Goal: Check status: Check status

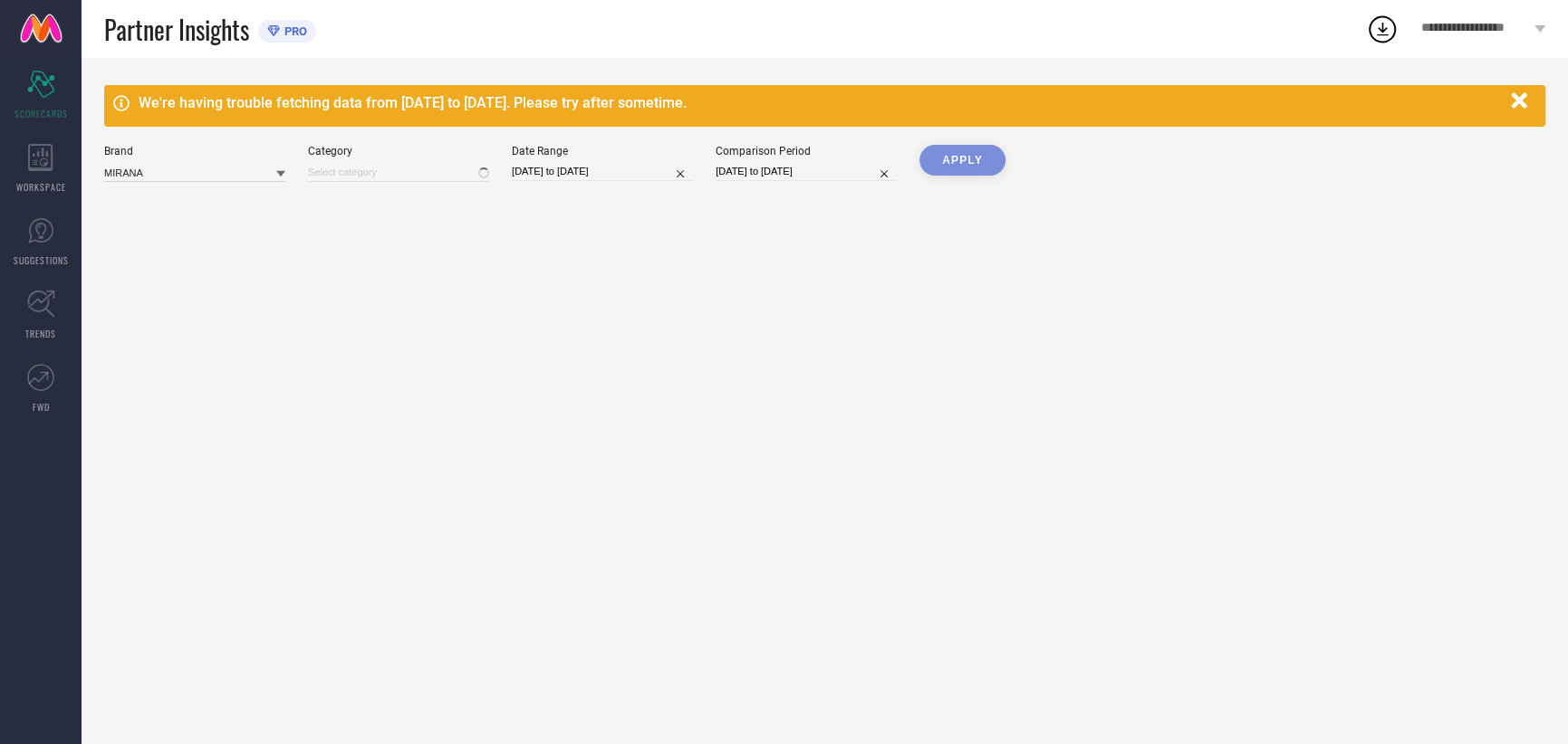
type input "All"
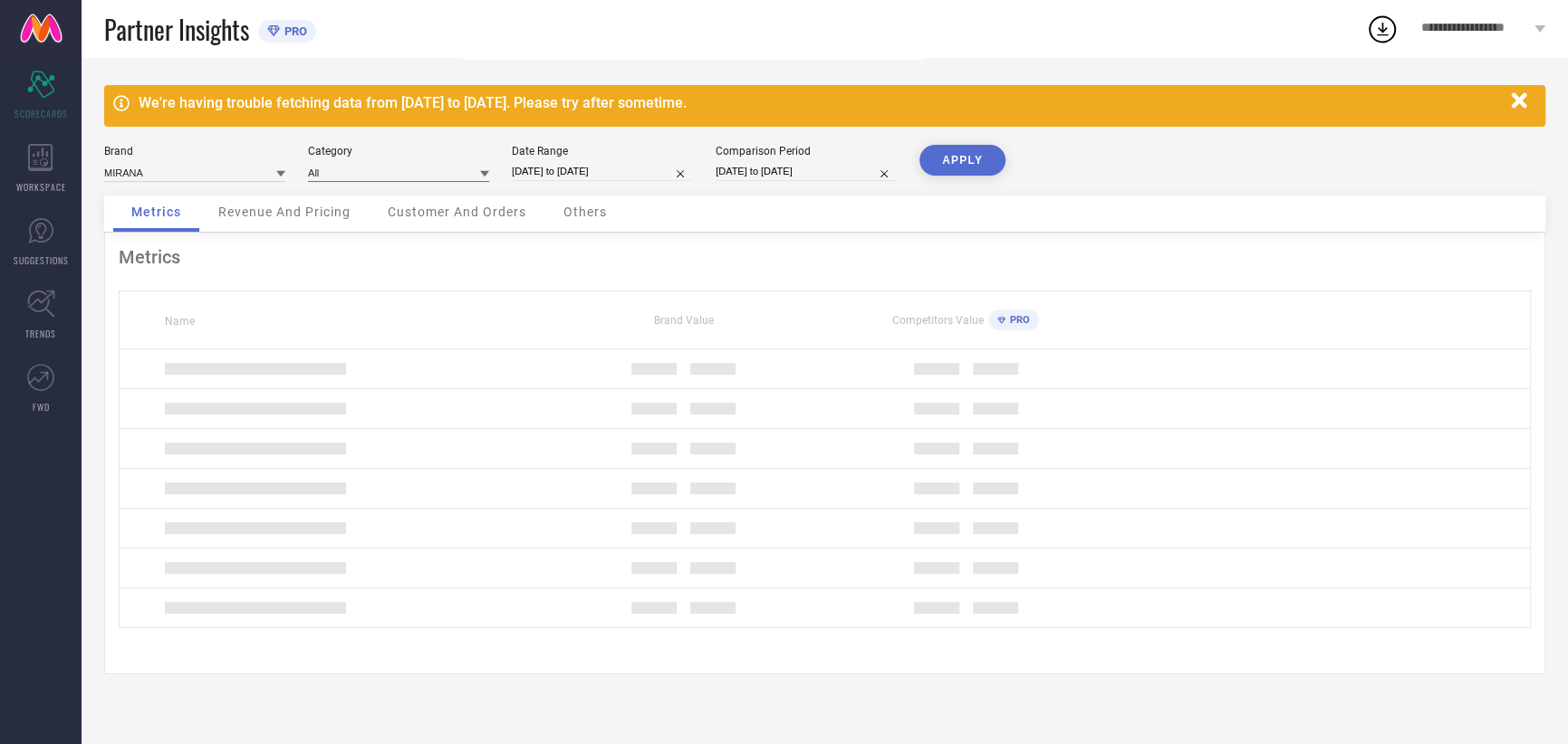
click at [370, 173] on input at bounding box center [399, 172] width 181 height 19
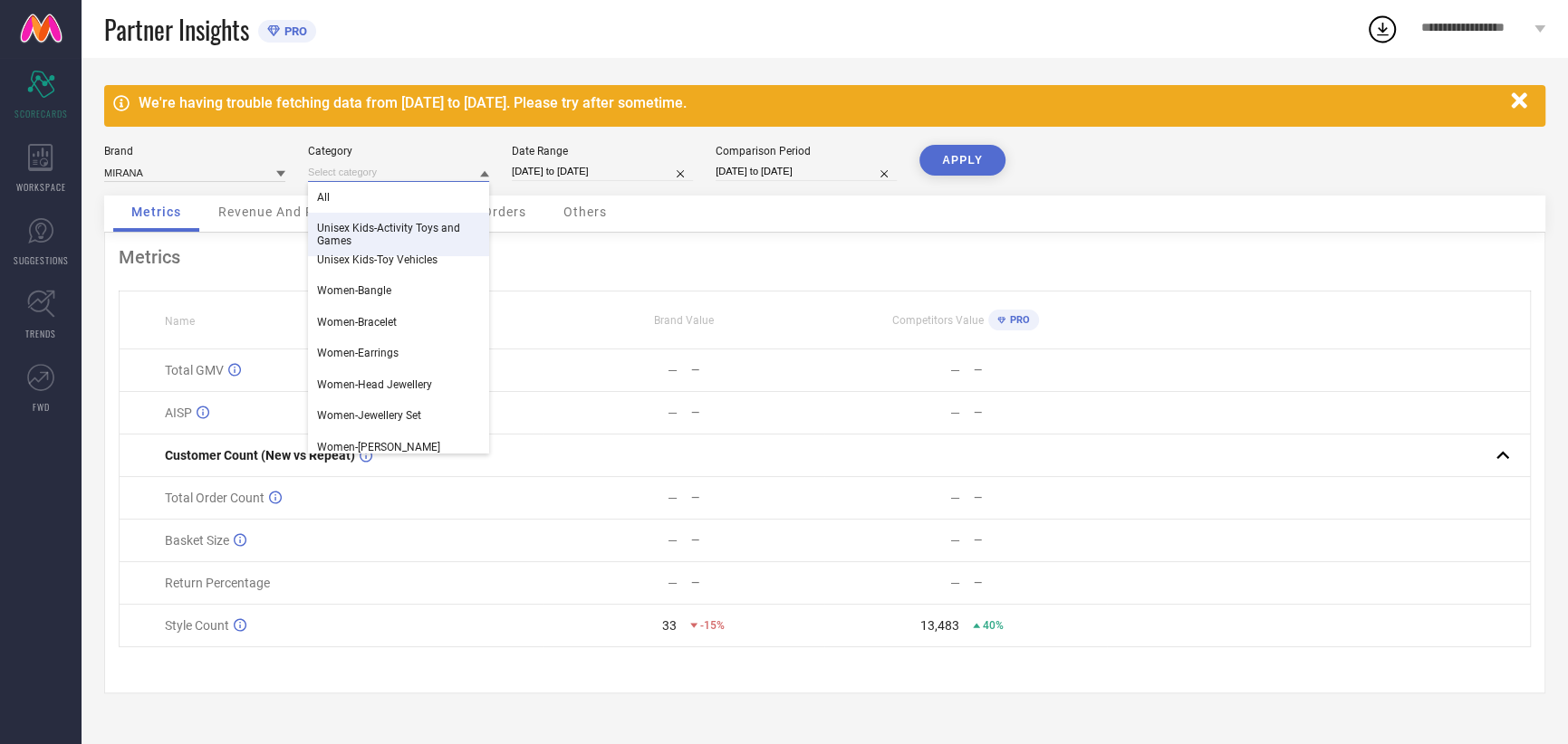
click at [554, 166] on input "[DATE] to [DATE]" at bounding box center [602, 171] width 181 height 19
select select "7"
select select "2025"
select select "8"
select select "2025"
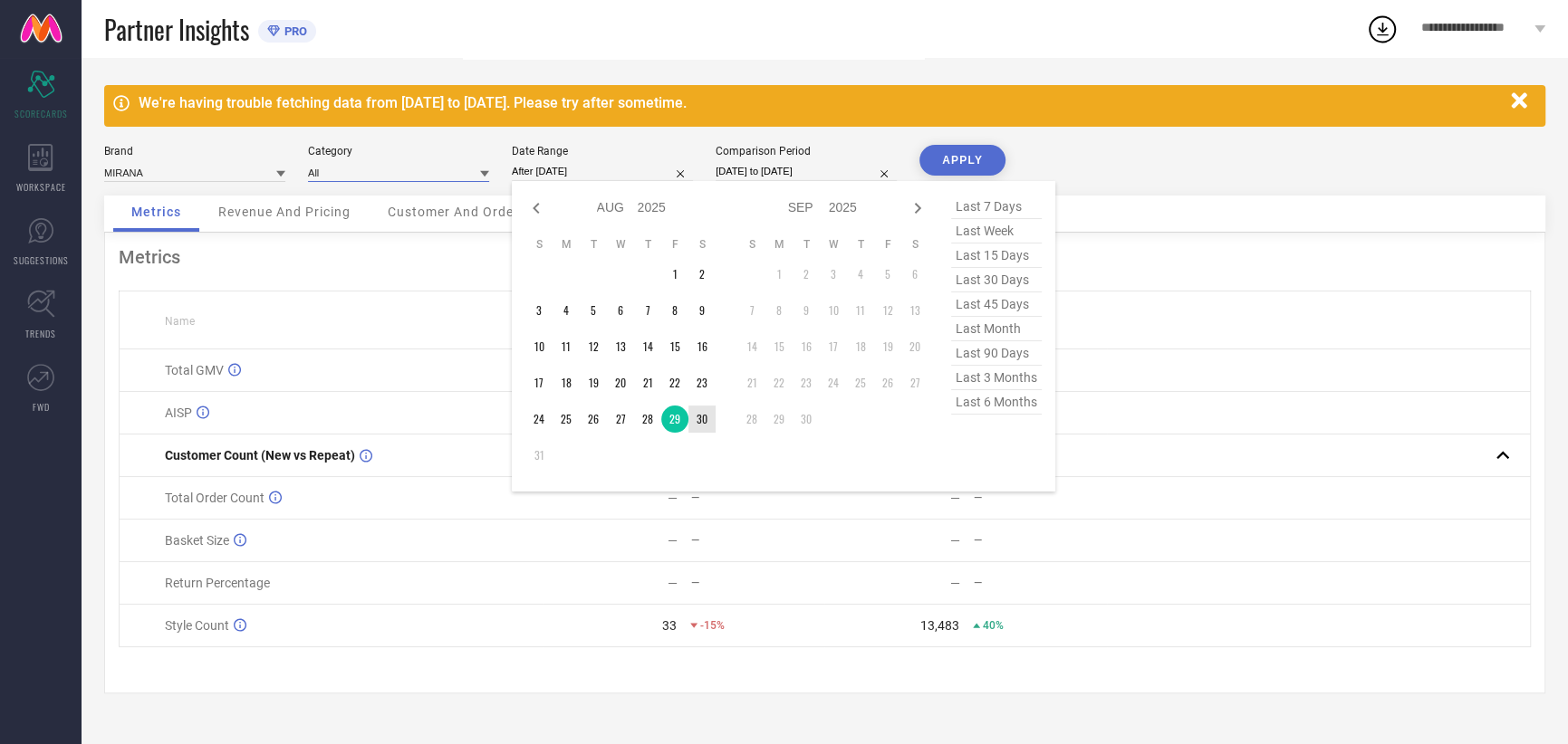
click at [696, 421] on td "30" at bounding box center [702, 419] width 28 height 28
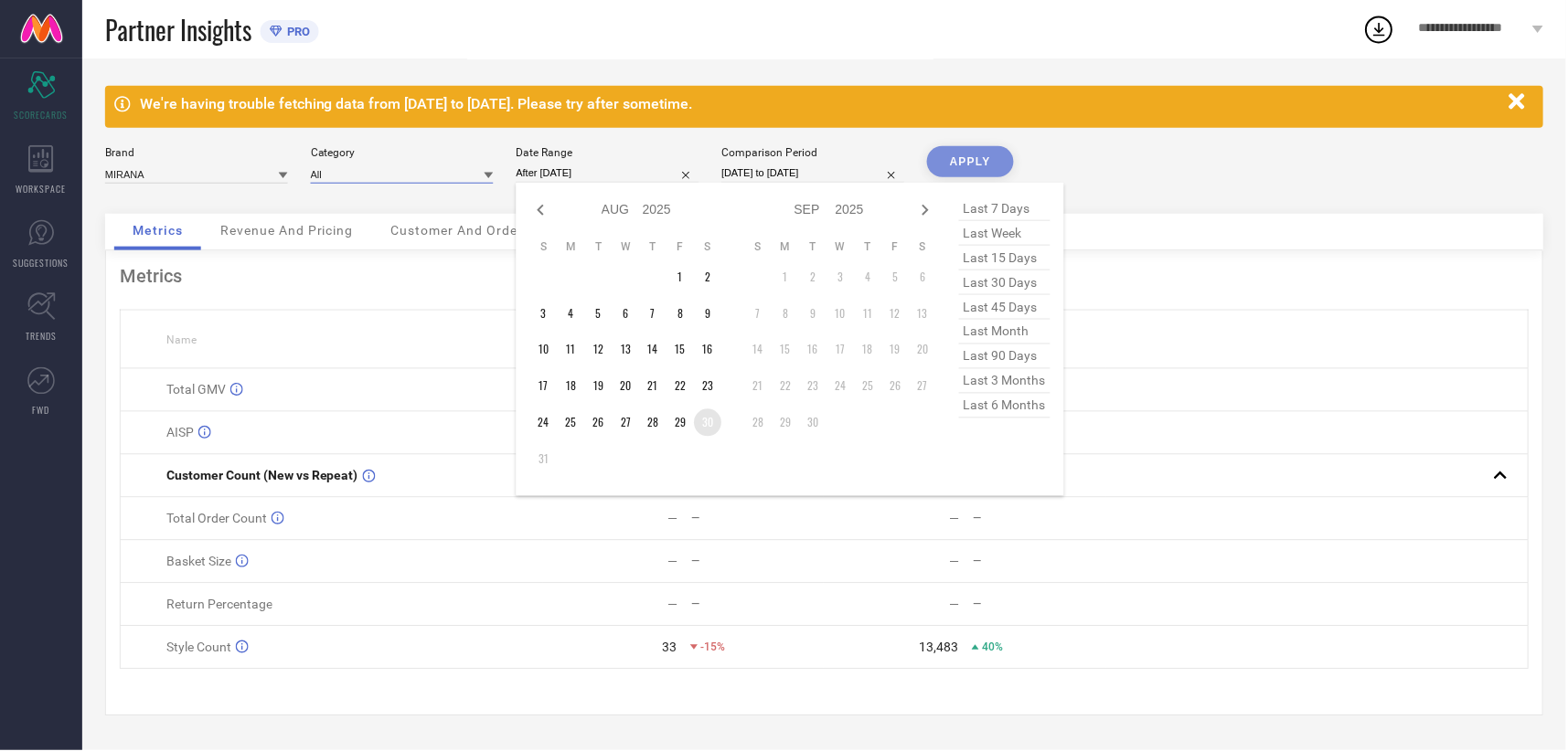
type input "30-08-2025 to 30-08-2025"
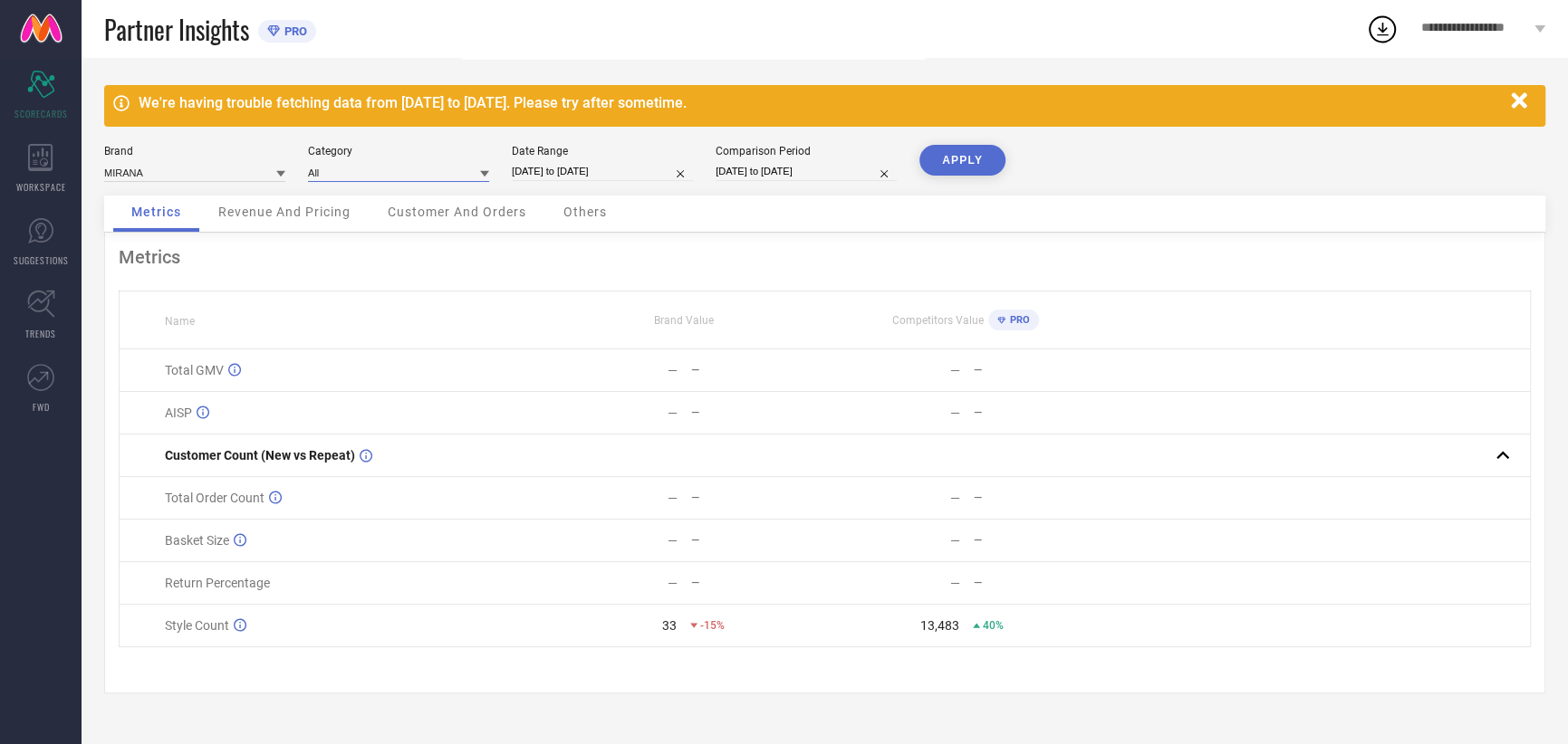
click at [803, 173] on input "29-08-2024 to 29-08-2024" at bounding box center [806, 171] width 181 height 19
select select "7"
select select "2024"
select select "8"
select select "2024"
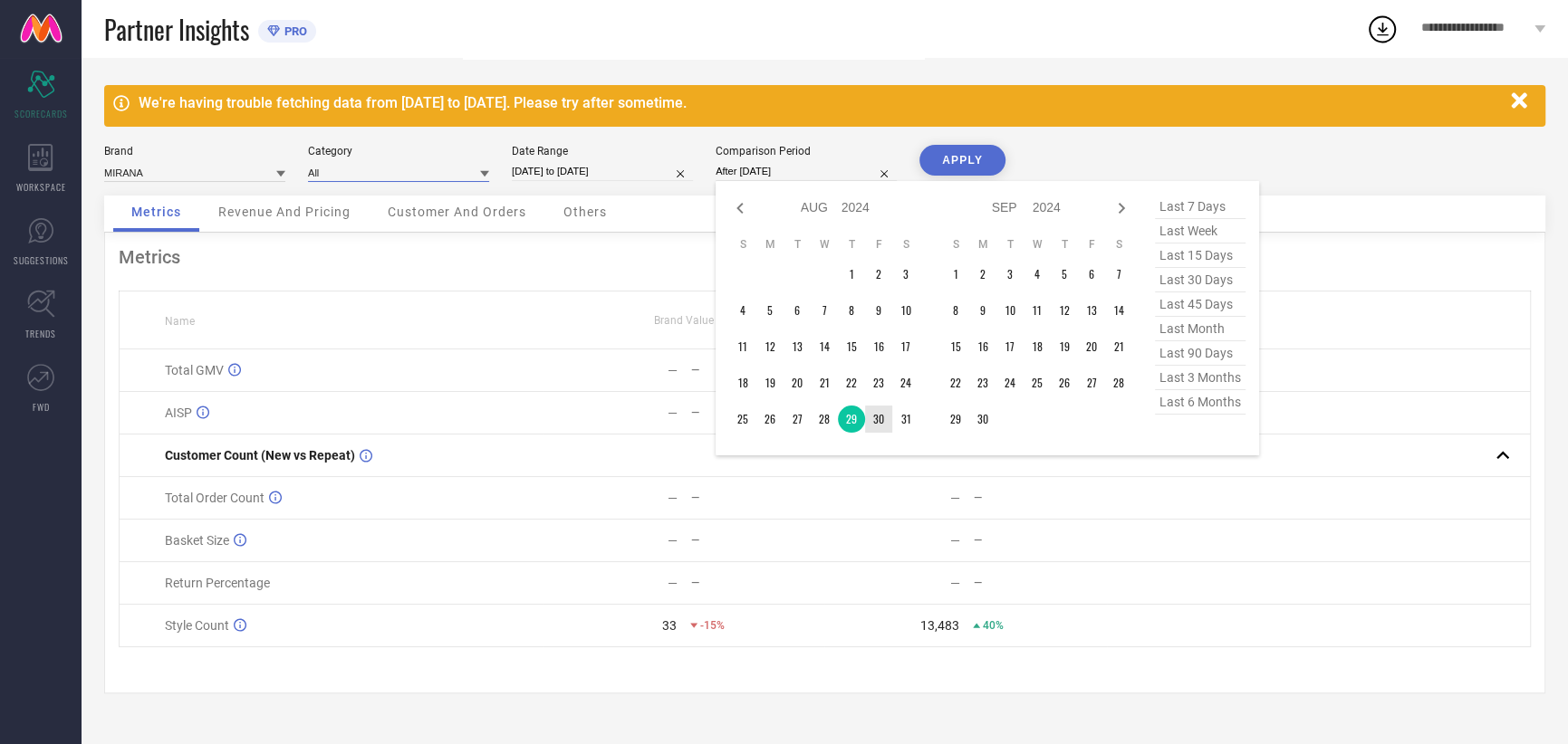
click at [883, 418] on td "30" at bounding box center [879, 419] width 28 height 28
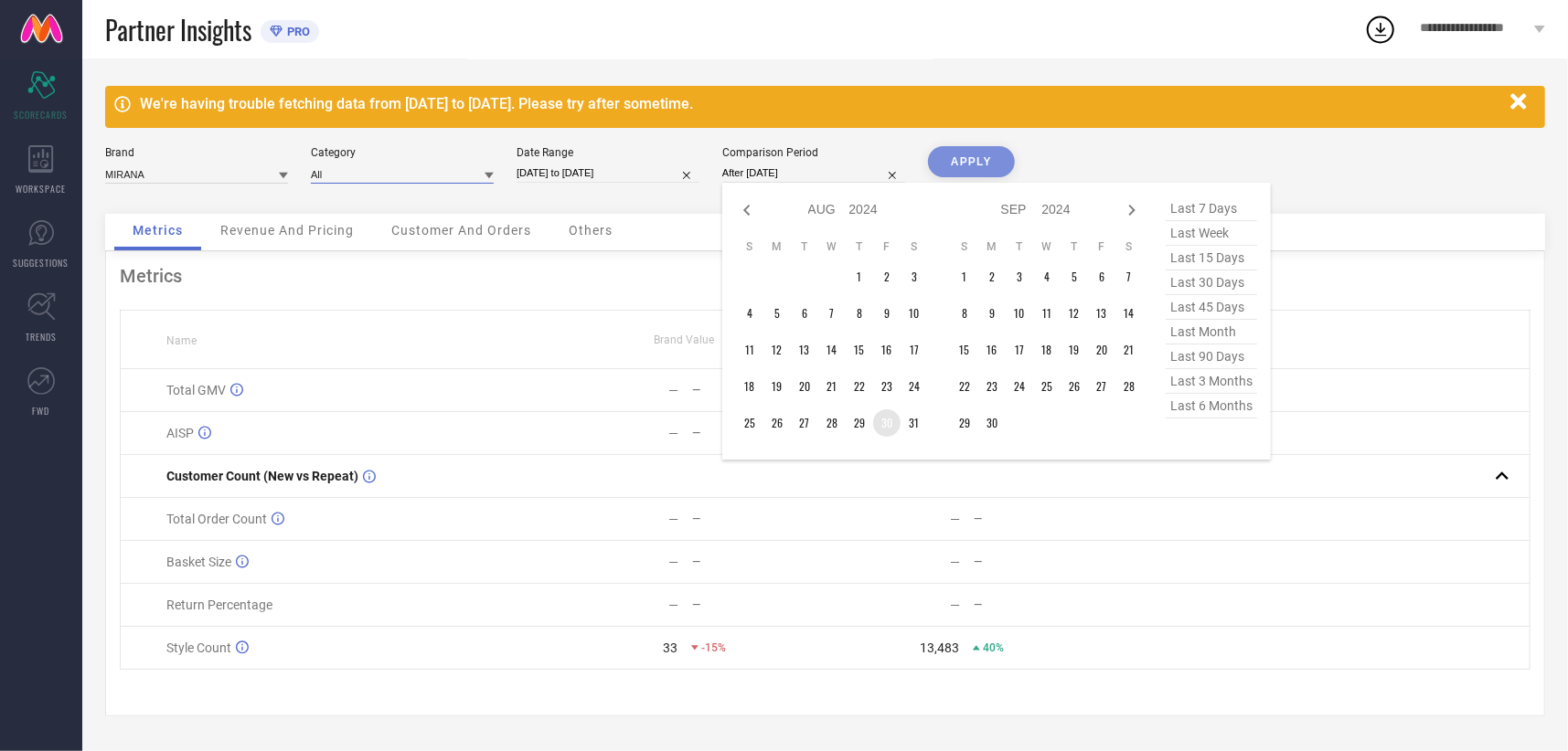
type input "30-08-2024 to 30-08-2024"
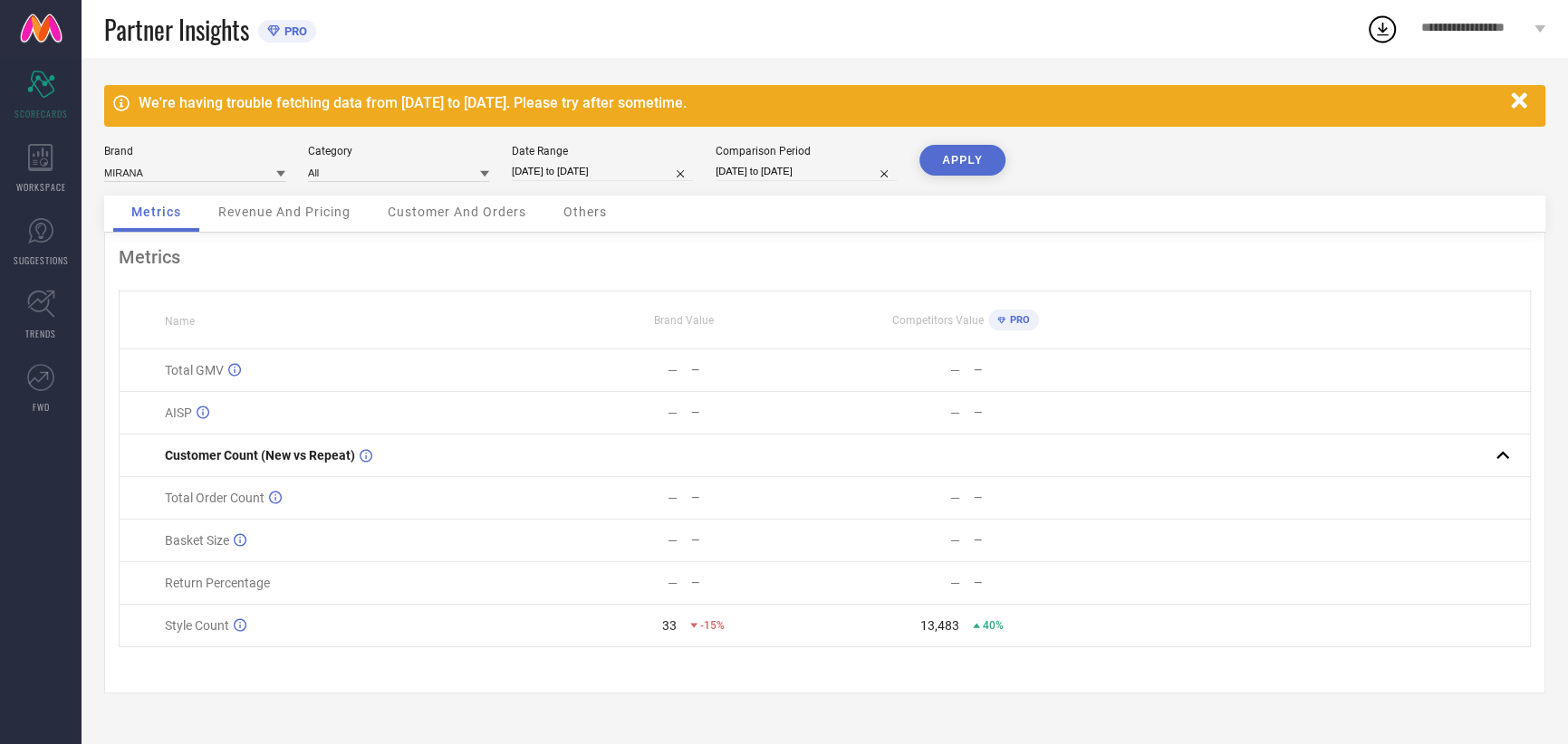
click at [967, 158] on button "APPLY" at bounding box center [962, 159] width 86 height 31
click at [610, 157] on div "Date Range" at bounding box center [602, 151] width 181 height 13
